Goal: Task Accomplishment & Management: Manage account settings

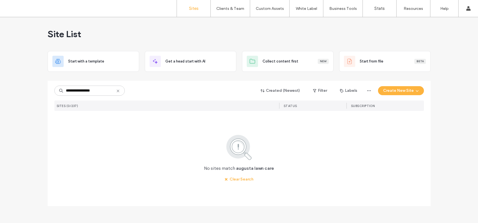
drag, startPoint x: 104, startPoint y: 88, endPoint x: 34, endPoint y: 86, distance: 70.5
click at [34, 86] on div "**********" at bounding box center [239, 120] width 478 height 206
click at [77, 96] on input "**********" at bounding box center [89, 91] width 70 height 10
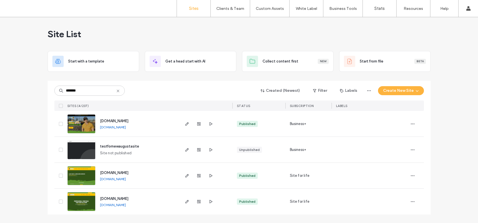
type input "*******"
click at [86, 170] on img at bounding box center [82, 186] width 28 height 38
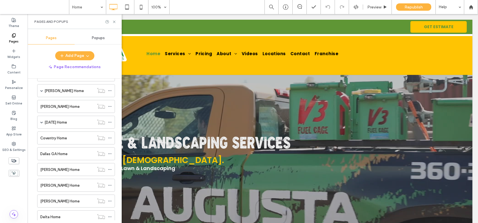
scroll to position [730, 0]
click at [61, 172] on label "[PERSON_NAME] Home" at bounding box center [59, 170] width 39 height 10
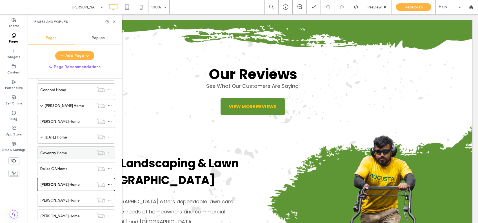
scroll to position [725, 0]
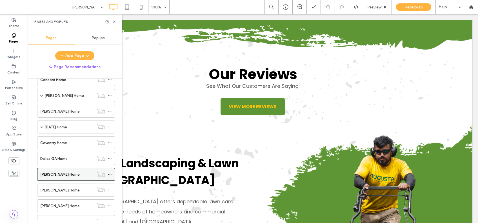
click at [55, 175] on label "[PERSON_NAME] Home" at bounding box center [59, 175] width 39 height 10
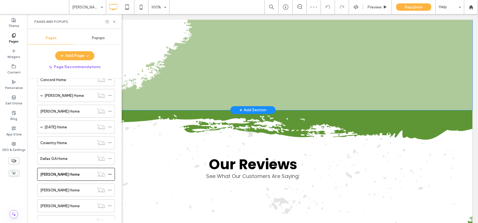
scroll to position [533, 0]
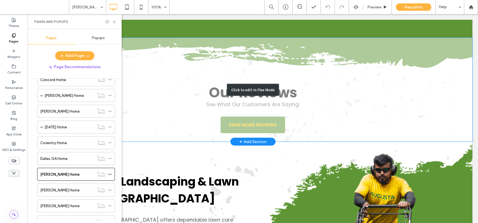
click at [337, 53] on div "Click to edit in Flex Mode" at bounding box center [252, 90] width 439 height 104
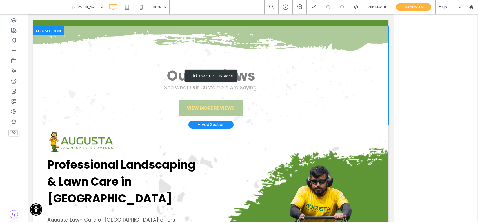
scroll to position [522, 0]
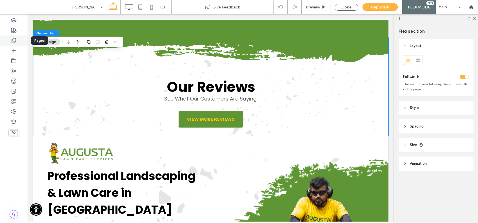
click at [14, 41] on icon at bounding box center [14, 41] width 6 height 6
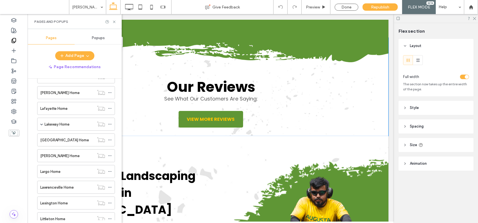
scroll to position [1424, 0]
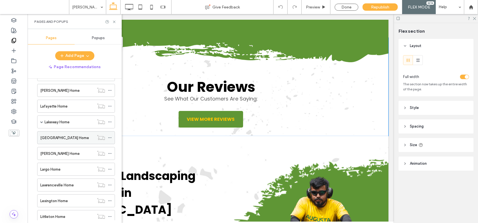
click at [69, 138] on label "[GEOGRAPHIC_DATA] Home" at bounding box center [64, 138] width 49 height 10
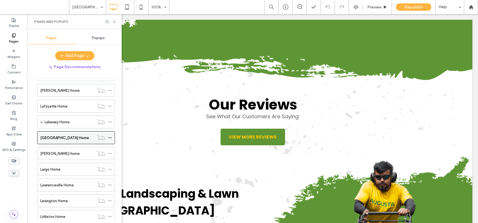
scroll to position [555, 0]
click at [59, 140] on label "[GEOGRAPHIC_DATA] Home" at bounding box center [64, 138] width 49 height 10
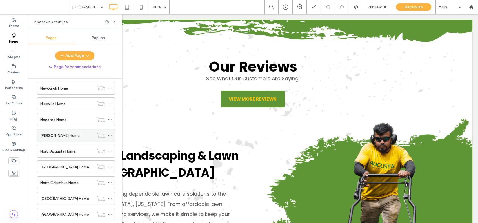
scroll to position [1916, 0]
click at [56, 184] on label "North Columbus Home" at bounding box center [59, 183] width 38 height 10
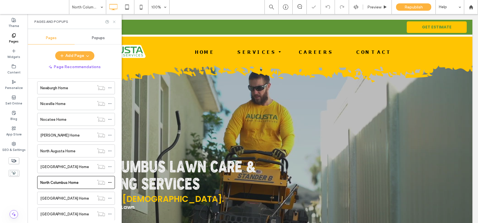
click at [113, 22] on icon at bounding box center [114, 22] width 4 height 4
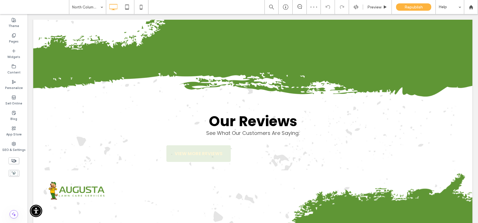
scroll to position [639, 0]
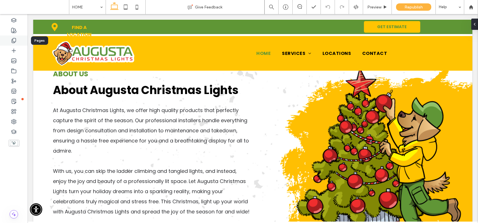
click at [14, 40] on icon at bounding box center [14, 41] width 6 height 6
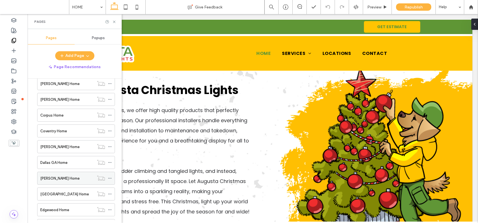
scroll to position [325, 0]
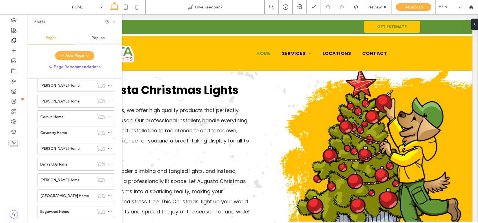
drag, startPoint x: 113, startPoint y: 22, endPoint x: 88, endPoint y: 16, distance: 25.6
click at [113, 22] on use at bounding box center [114, 22] width 2 height 2
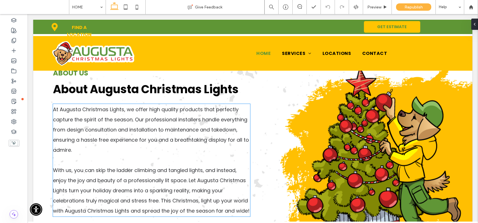
scroll to position [365, 0]
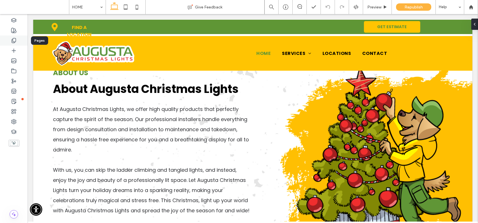
click at [14, 38] on use at bounding box center [14, 40] width 4 height 5
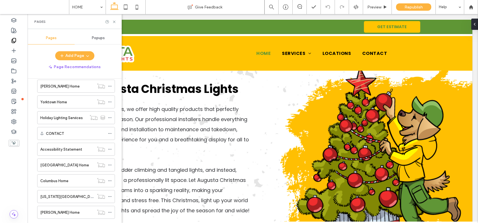
scroll to position [1552, 0]
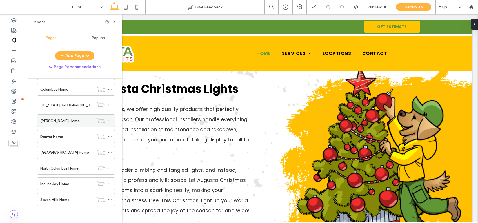
click at [59, 122] on label "[PERSON_NAME] Home" at bounding box center [59, 121] width 39 height 10
click at [56, 139] on label "Denver Home" at bounding box center [51, 137] width 23 height 10
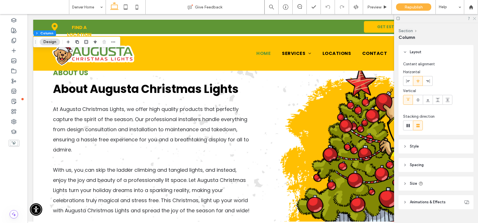
click at [475, 18] on icon at bounding box center [475, 18] width 4 height 4
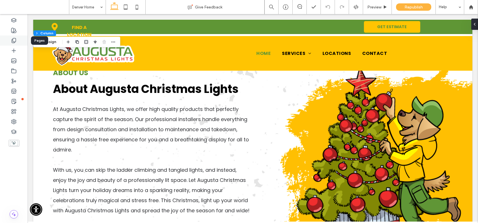
click at [13, 41] on icon at bounding box center [14, 41] width 6 height 6
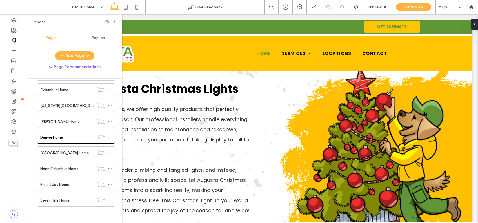
scroll to position [1552, 0]
click at [61, 153] on label "[GEOGRAPHIC_DATA] Home" at bounding box center [64, 153] width 49 height 10
click at [113, 22] on icon at bounding box center [114, 22] width 4 height 4
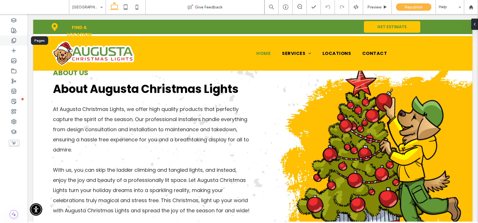
click at [13, 40] on icon at bounding box center [14, 41] width 6 height 6
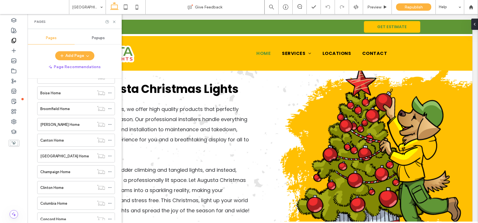
scroll to position [177, 0]
click at [56, 155] on label "[GEOGRAPHIC_DATA] Home" at bounding box center [64, 155] width 49 height 10
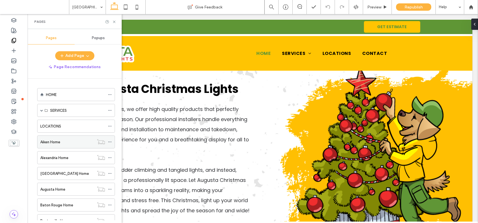
click at [53, 141] on label "Aiken Home" at bounding box center [50, 142] width 20 height 10
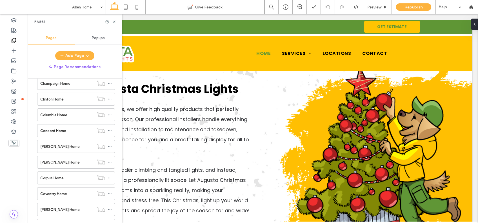
scroll to position [255, 0]
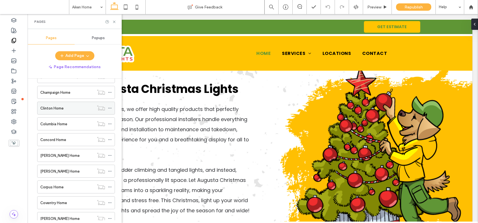
click at [56, 110] on label "Clinton Home" at bounding box center [51, 108] width 23 height 10
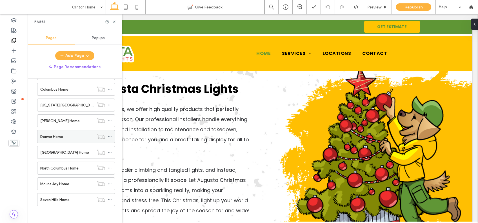
click at [59, 136] on label "Denver Home" at bounding box center [51, 137] width 23 height 10
click at [52, 120] on label "[PERSON_NAME] Home" at bounding box center [59, 121] width 39 height 10
click at [115, 21] on icon at bounding box center [114, 22] width 4 height 4
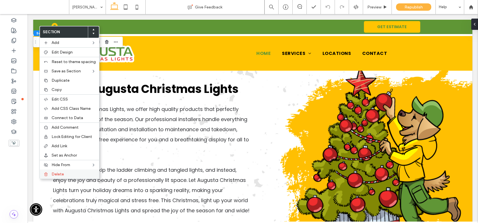
click at [61, 175] on span "Delete" at bounding box center [58, 174] width 12 height 5
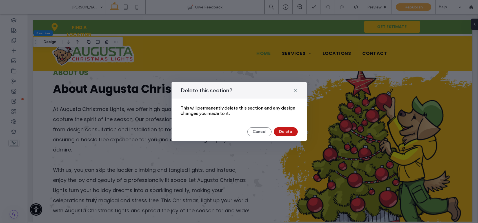
click at [286, 133] on button "Delete" at bounding box center [286, 131] width 24 height 9
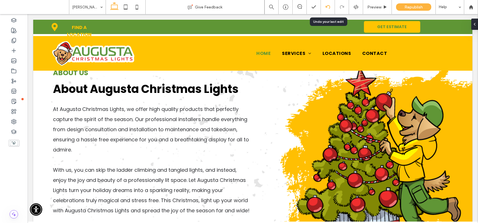
click at [329, 6] on icon at bounding box center [328, 7] width 5 height 5
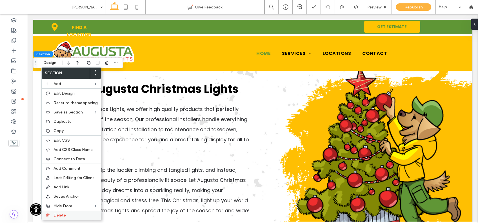
click at [60, 216] on span "Delete" at bounding box center [60, 215] width 12 height 5
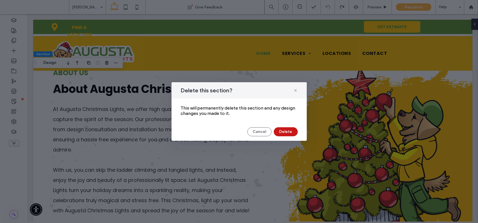
click at [285, 132] on button "Delete" at bounding box center [286, 131] width 24 height 9
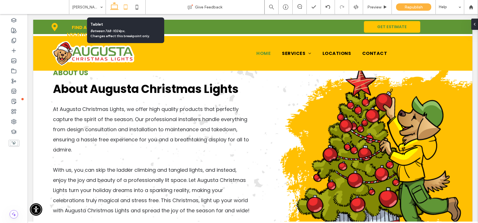
click at [125, 9] on use at bounding box center [126, 7] width 4 height 5
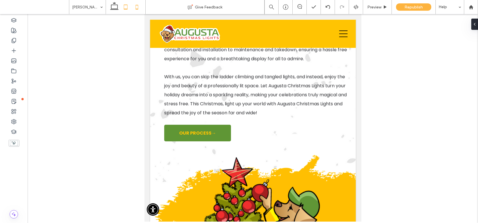
click at [136, 10] on icon at bounding box center [136, 6] width 11 height 11
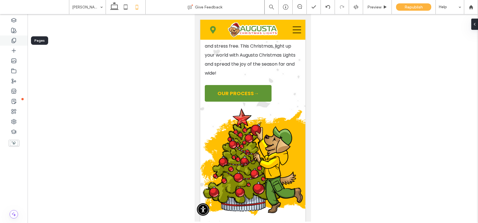
click at [14, 40] on icon at bounding box center [14, 41] width 6 height 6
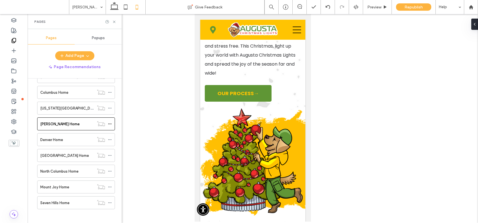
scroll to position [1552, 0]
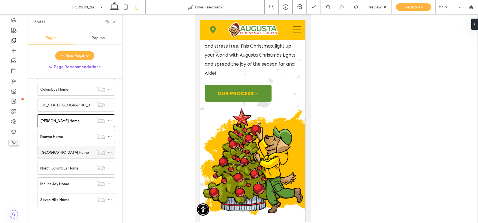
click at [55, 153] on label "[GEOGRAPHIC_DATA] Home" at bounding box center [64, 153] width 49 height 10
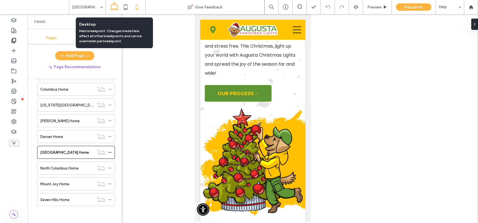
click at [114, 6] on icon at bounding box center [114, 6] width 11 height 11
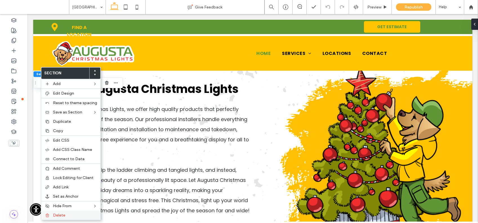
click at [56, 216] on span "Delete" at bounding box center [59, 215] width 12 height 5
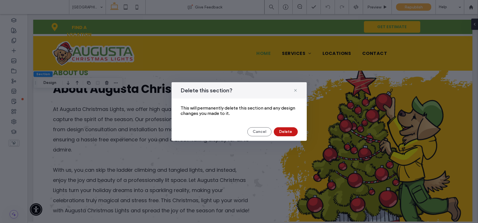
click at [284, 133] on button "Delete" at bounding box center [286, 131] width 24 height 9
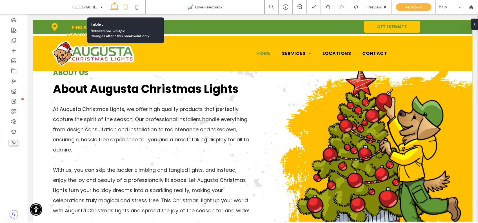
click at [126, 8] on icon at bounding box center [125, 6] width 11 height 11
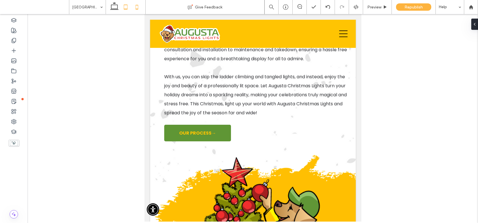
click at [138, 8] on icon at bounding box center [136, 6] width 11 height 11
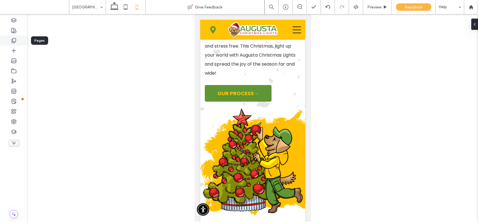
click at [15, 39] on icon at bounding box center [14, 41] width 6 height 6
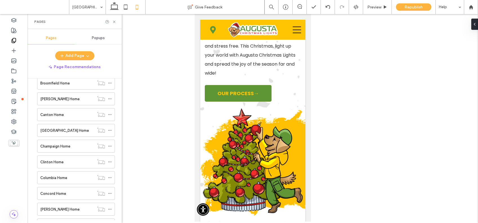
scroll to position [247, 0]
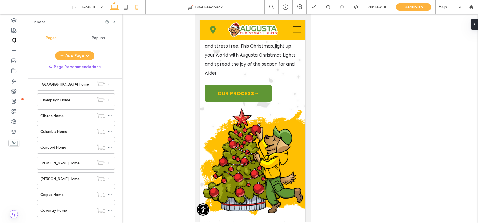
click at [114, 7] on icon at bounding box center [114, 6] width 11 height 11
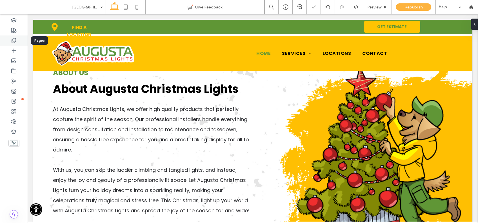
click at [14, 39] on icon at bounding box center [14, 41] width 6 height 6
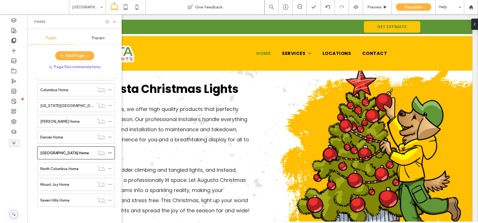
scroll to position [1552, 0]
click at [57, 169] on label "North Columbus Home" at bounding box center [59, 168] width 38 height 10
click at [113, 22] on icon at bounding box center [114, 22] width 4 height 4
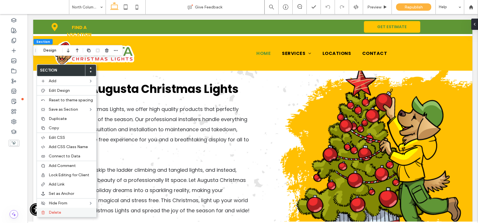
click at [57, 213] on span "Delete" at bounding box center [55, 212] width 12 height 5
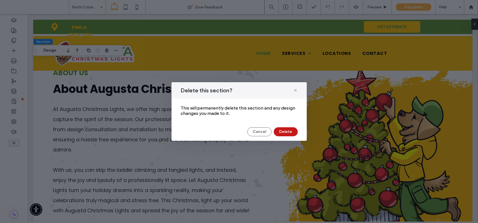
click at [287, 133] on button "Delete" at bounding box center [286, 131] width 24 height 9
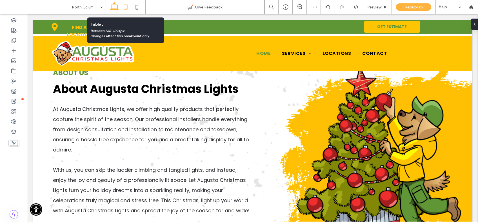
click at [126, 7] on icon at bounding box center [125, 6] width 11 height 11
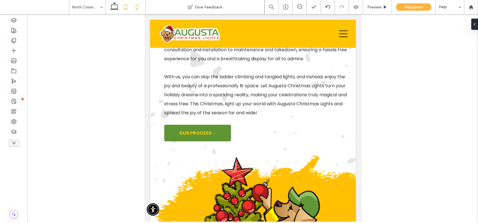
click at [137, 5] on icon at bounding box center [136, 6] width 11 height 11
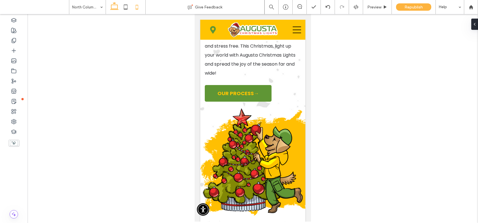
click at [117, 9] on use at bounding box center [114, 6] width 8 height 8
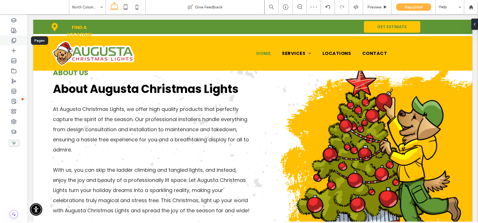
click at [14, 39] on icon at bounding box center [14, 41] width 6 height 6
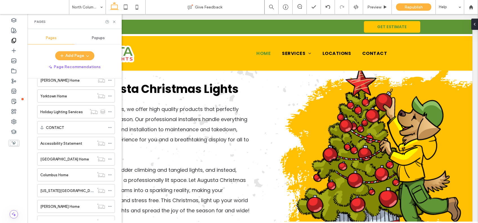
scroll to position [1552, 0]
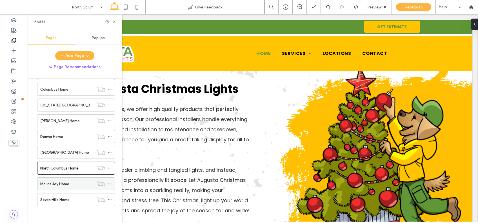
click at [56, 185] on label "Mount Joy Home" at bounding box center [54, 184] width 29 height 10
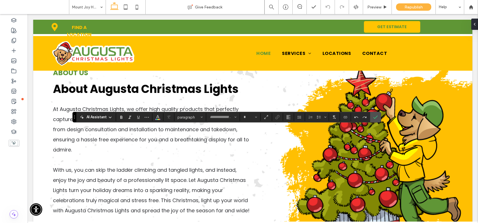
type input "**********"
type input "**"
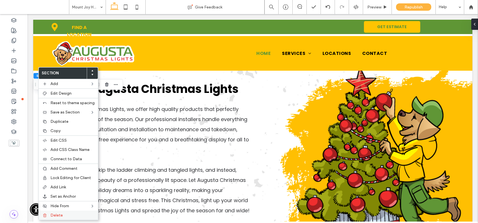
click at [56, 215] on span "Delete" at bounding box center [56, 215] width 12 height 5
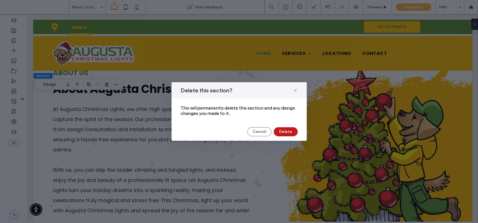
click at [287, 134] on button "Delete" at bounding box center [286, 131] width 24 height 9
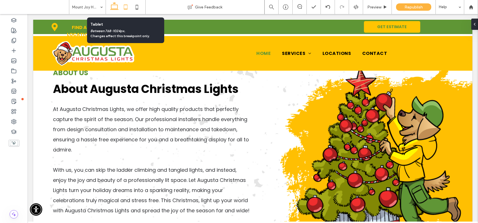
click at [125, 8] on icon at bounding box center [125, 6] width 11 height 11
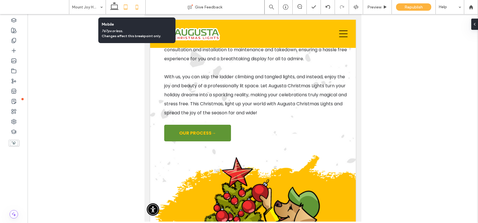
click at [135, 7] on icon at bounding box center [136, 6] width 11 height 11
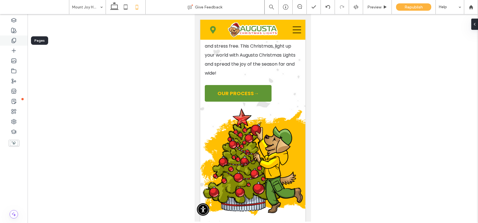
click at [13, 40] on icon at bounding box center [14, 41] width 6 height 6
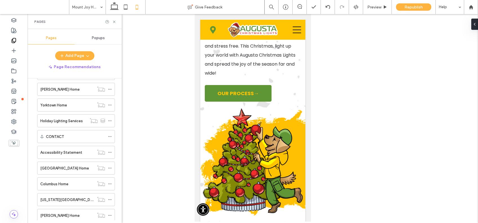
scroll to position [1552, 0]
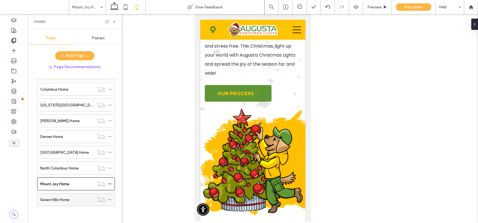
click at [57, 201] on label "Seven Hills Home" at bounding box center [54, 200] width 29 height 10
click at [118, 8] on icon at bounding box center [114, 6] width 11 height 11
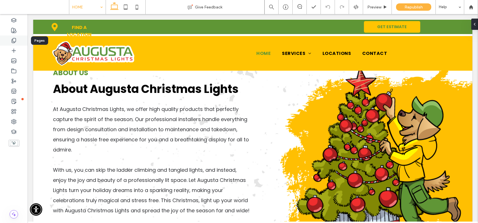
click at [16, 39] on icon at bounding box center [14, 41] width 6 height 6
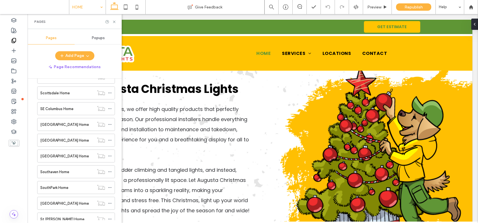
scroll to position [1552, 0]
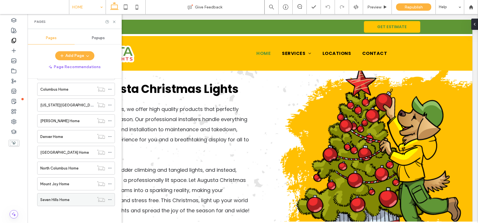
click at [110, 200] on icon at bounding box center [110, 200] width 4 height 4
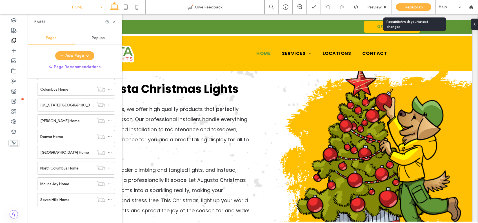
click at [413, 6] on span "Republish" at bounding box center [414, 7] width 18 height 5
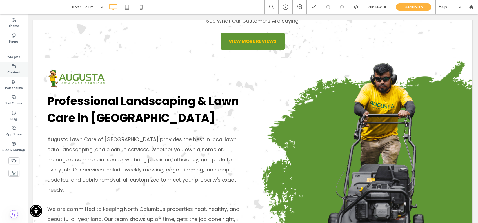
click at [14, 66] on icon at bounding box center [14, 66] width 5 height 5
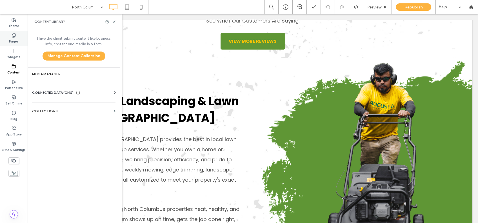
click at [13, 37] on use at bounding box center [13, 36] width 3 height 4
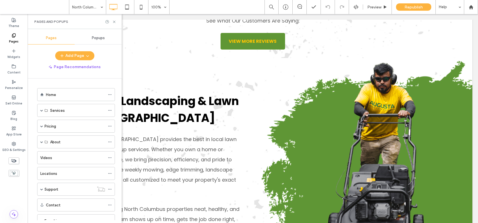
click at [13, 36] on use at bounding box center [13, 36] width 3 height 4
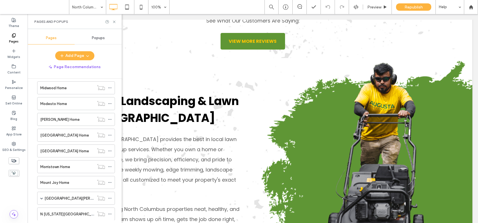
scroll to position [1788, 0]
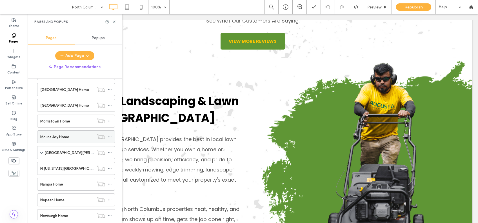
click at [52, 138] on label "Mount Joy Home" at bounding box center [54, 137] width 29 height 10
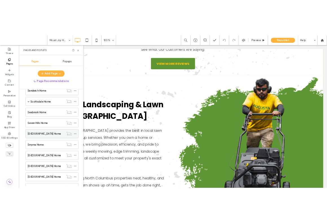
scroll to position [2408, 0]
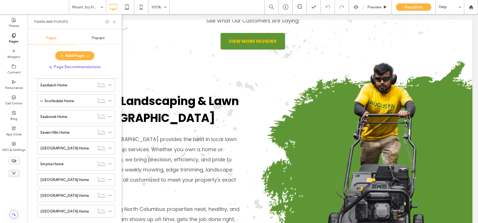
click at [56, 133] on label "Seven Hills Home" at bounding box center [54, 133] width 29 height 10
click at [114, 21] on icon at bounding box center [114, 22] width 4 height 4
